Goal: Navigation & Orientation: Find specific page/section

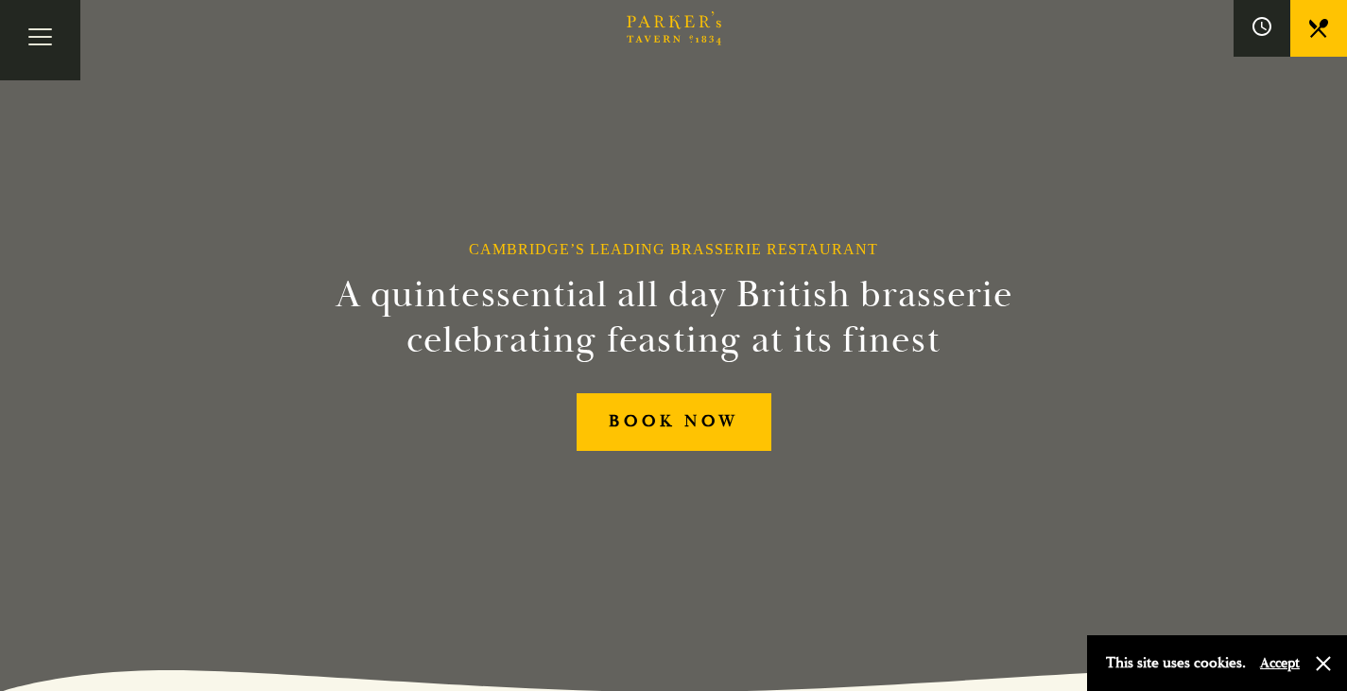
click at [724, 559] on div "Cambridge’s Leading Brasserie Restaurant A quintessential all day British brass…" at bounding box center [674, 345] width 1135 height 691
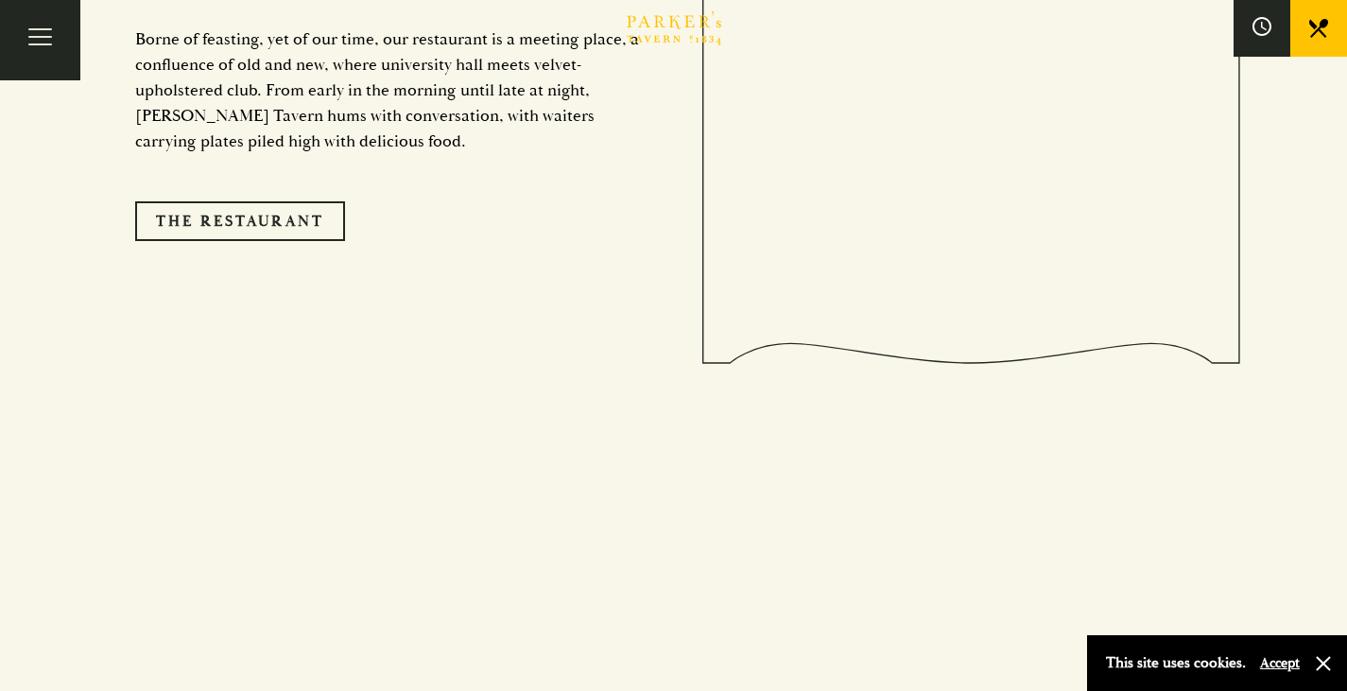
scroll to position [1813, 0]
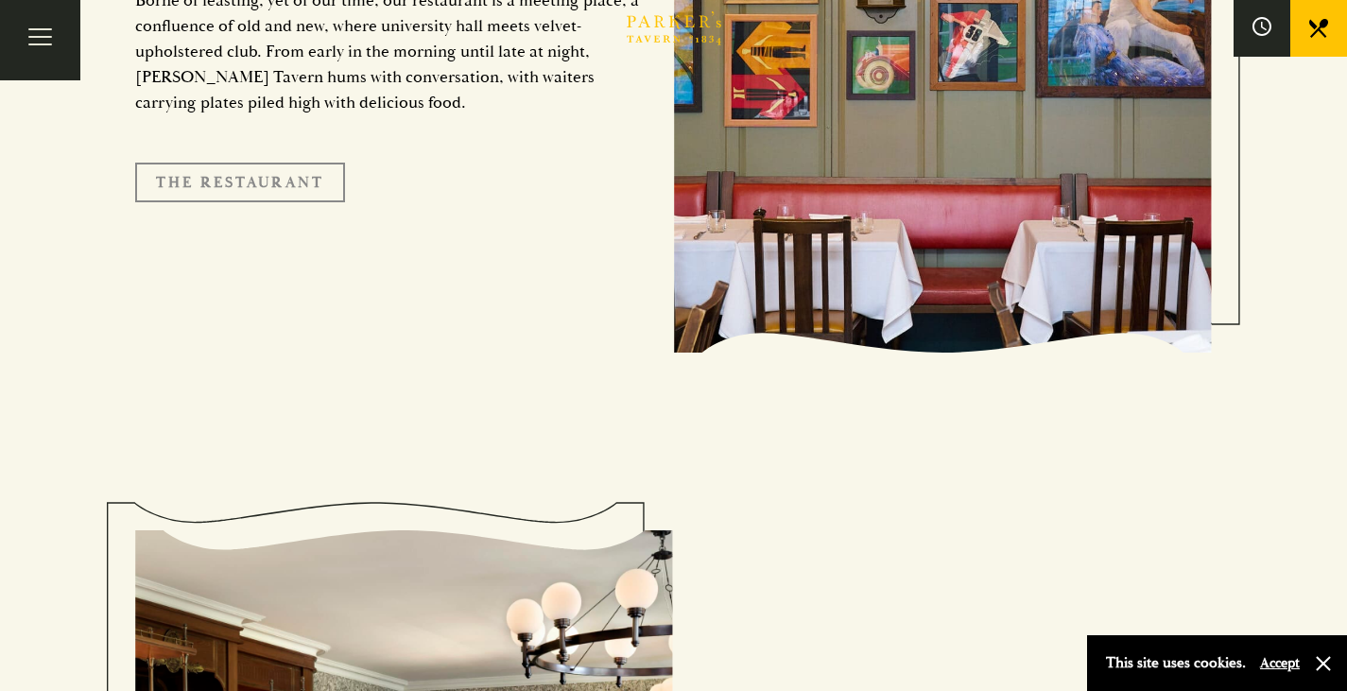
click at [280, 163] on link "The Restaurant" at bounding box center [240, 183] width 210 height 40
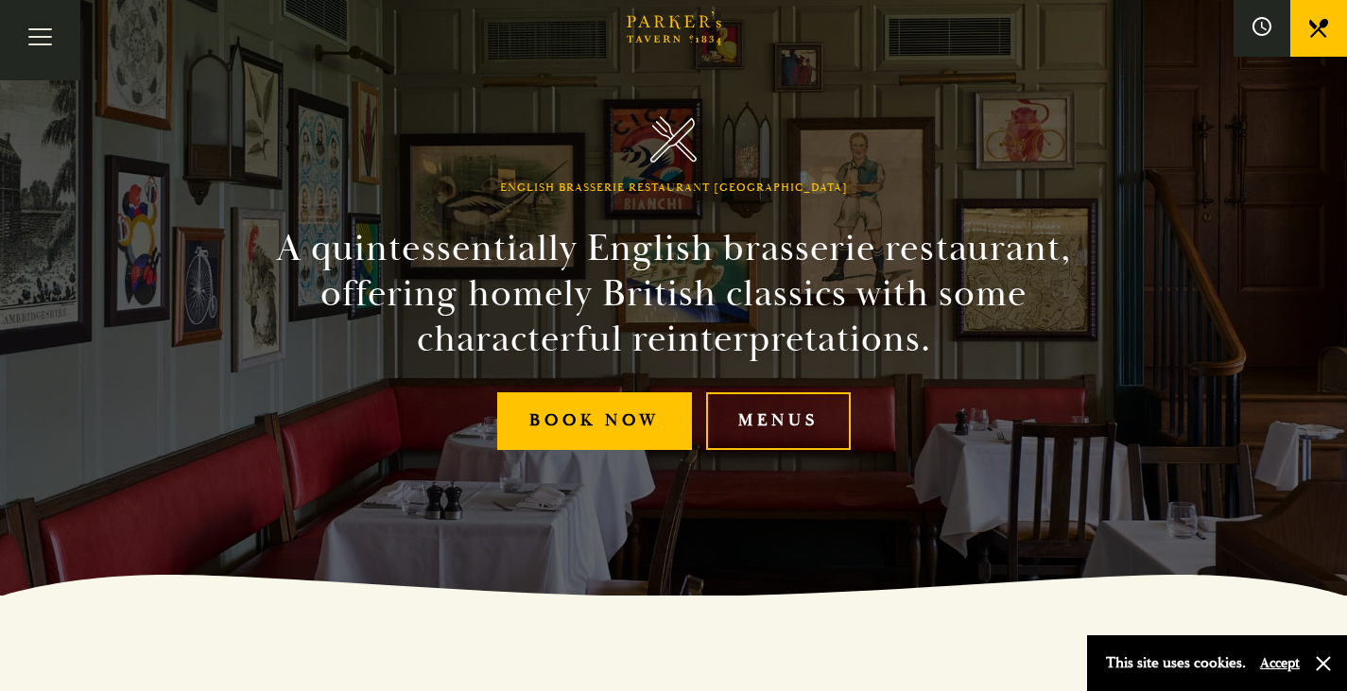
scroll to position [265, 0]
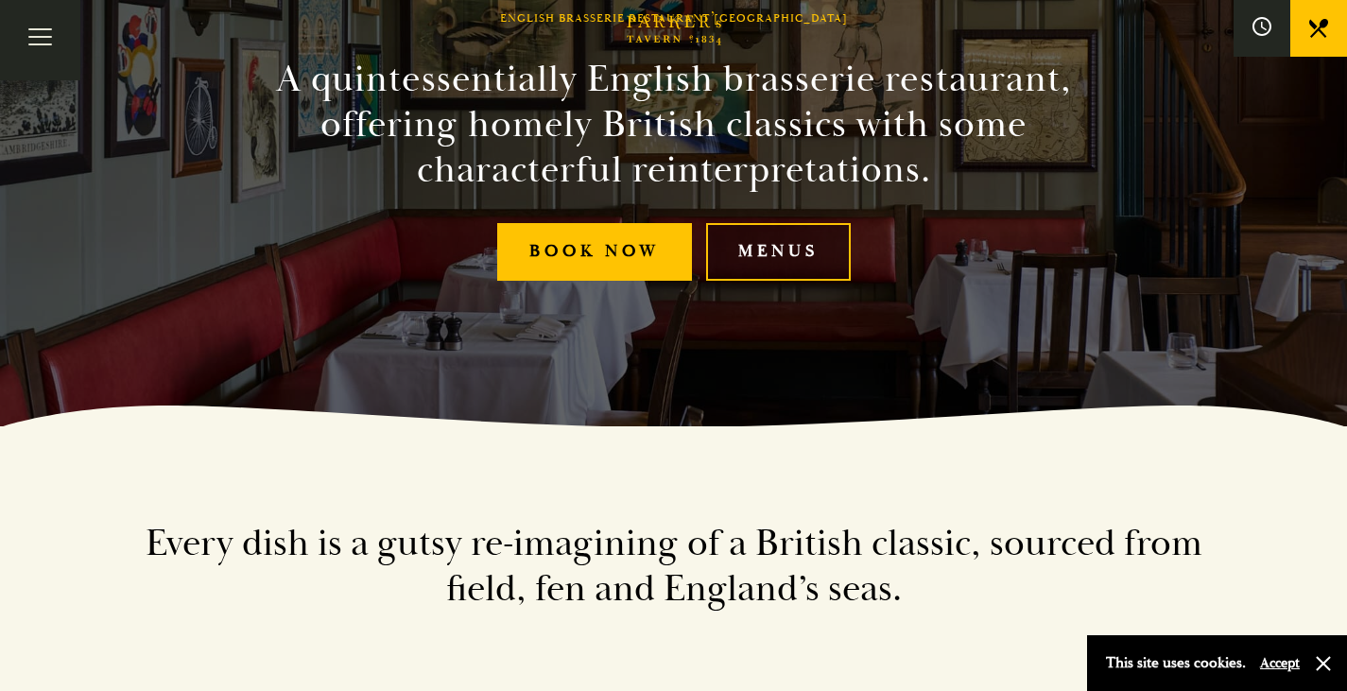
click at [762, 264] on link "Menus" at bounding box center [778, 252] width 145 height 58
